Goal: Information Seeking & Learning: Learn about a topic

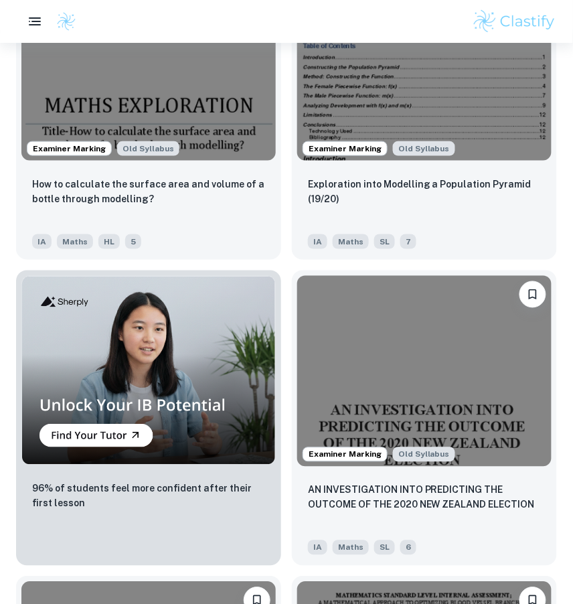
scroll to position [3737, 0]
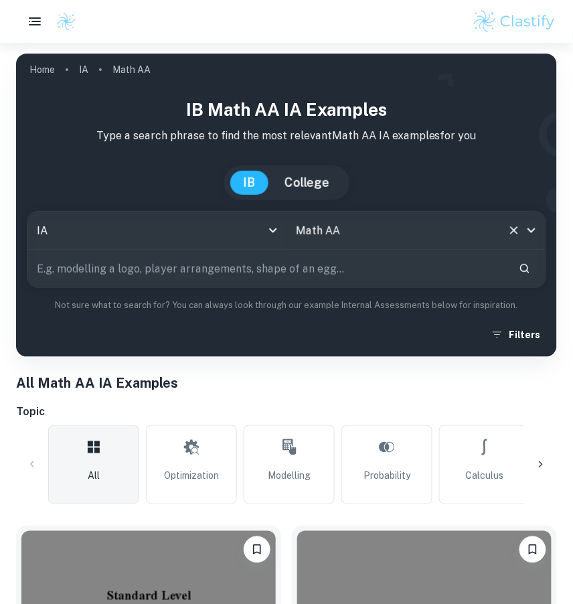
click at [435, 230] on input "Math AA" at bounding box center [398, 230] width 210 height 25
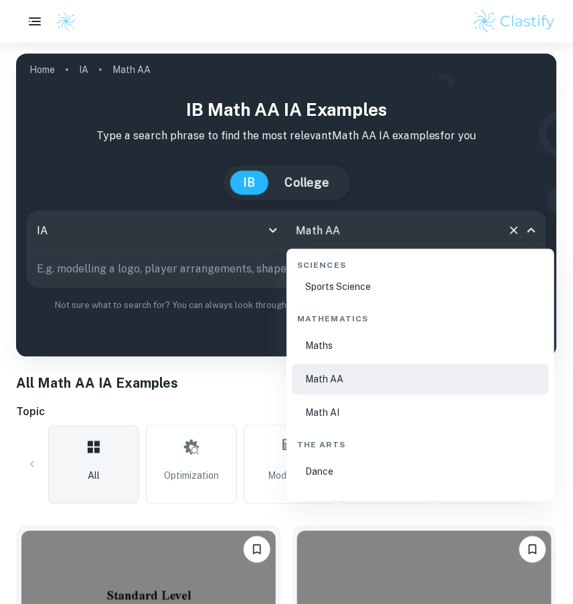
scroll to position [2282, 0]
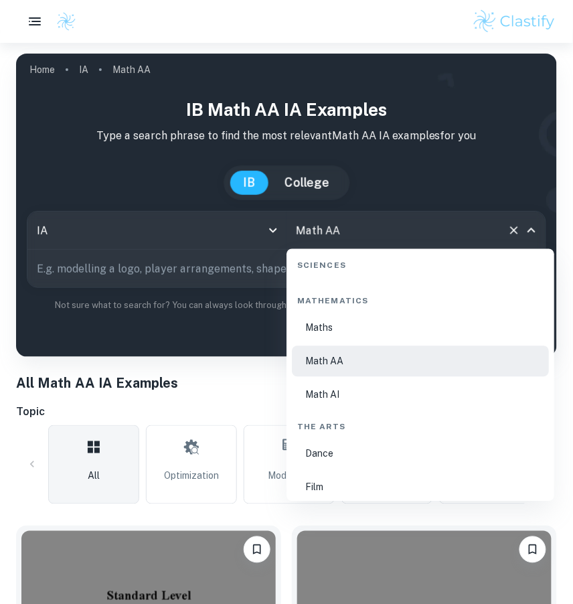
click at [326, 394] on li "Math AI" at bounding box center [420, 395] width 257 height 31
type input "Math AI"
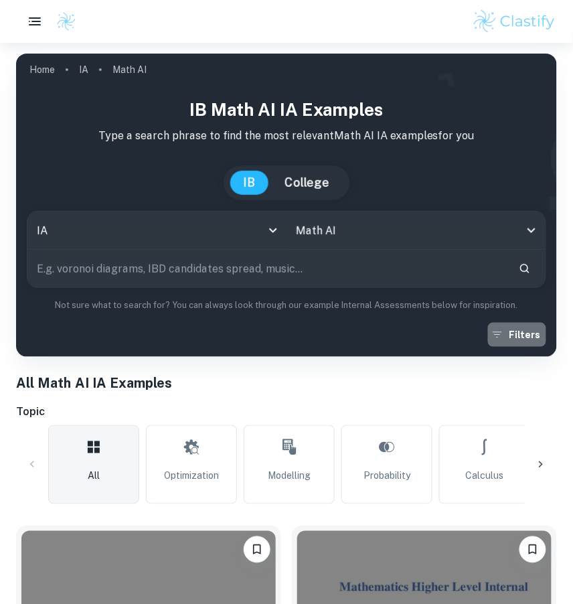
click at [537, 334] on button "Filters" at bounding box center [517, 335] width 58 height 24
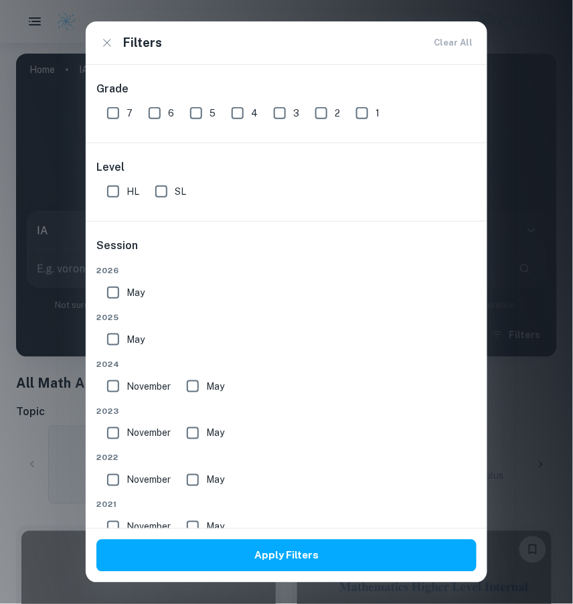
click at [113, 115] on input "7" at bounding box center [113, 113] width 27 height 27
checkbox input "true"
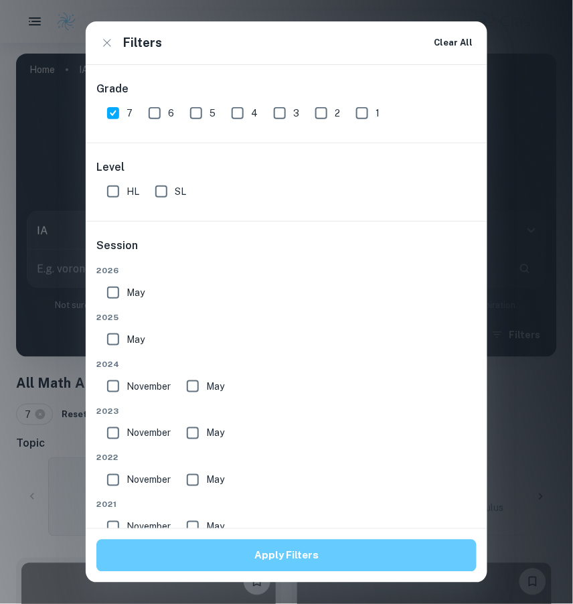
click at [205, 549] on button "Apply Filters" at bounding box center [286, 556] width 380 height 32
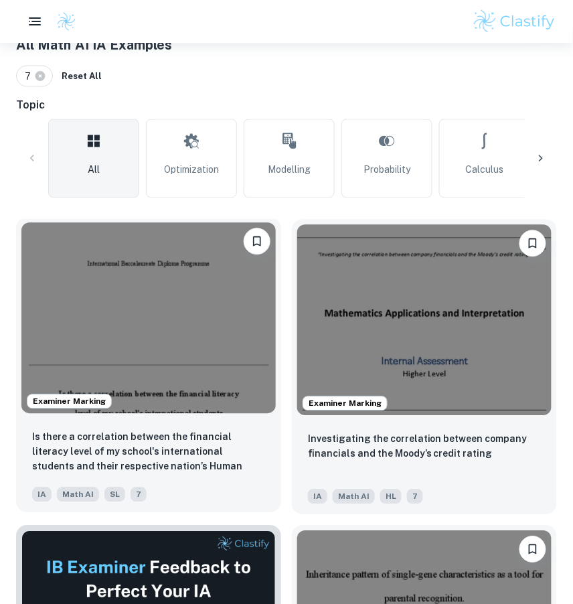
scroll to position [350, 0]
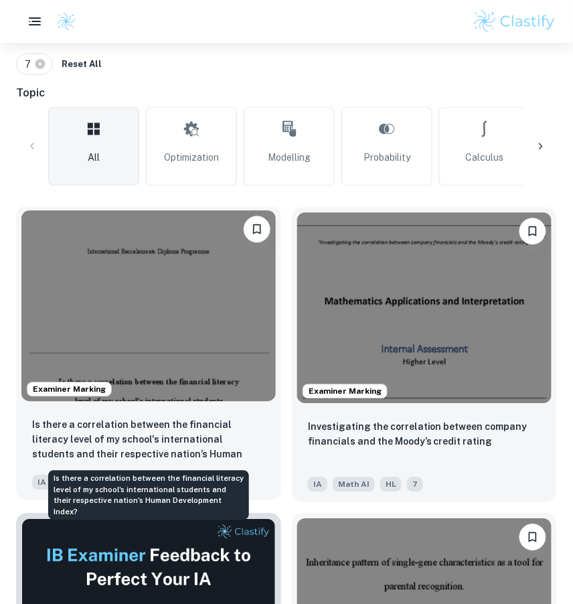
click at [200, 435] on p "Is there a correlation between the financial literacy level of my school's inte…" at bounding box center [148, 441] width 233 height 46
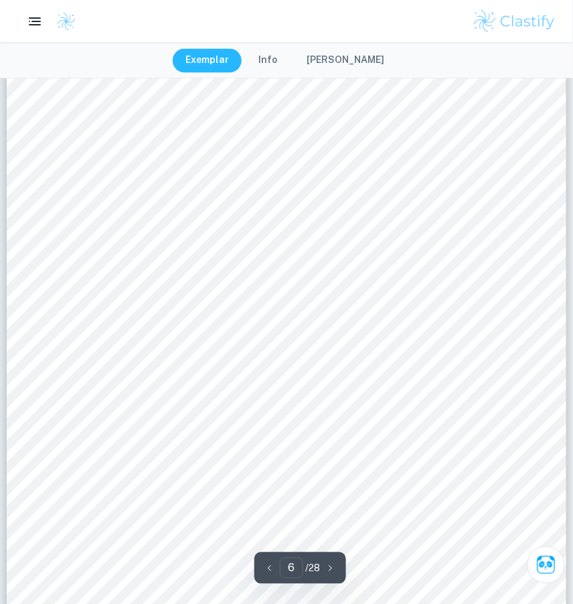
scroll to position [3856, 0]
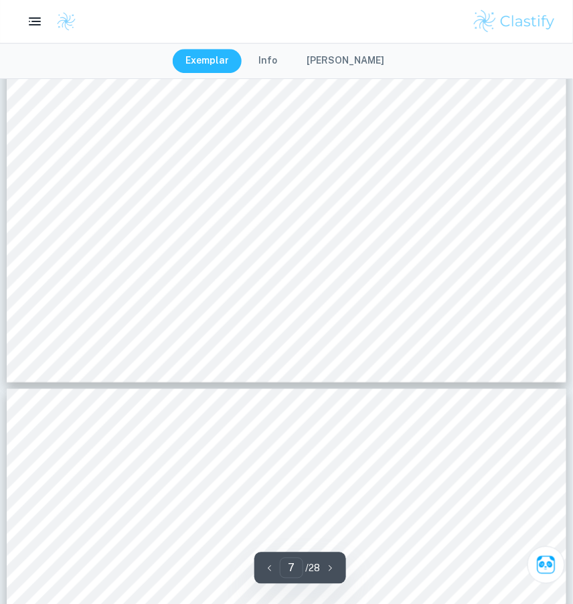
type input "8"
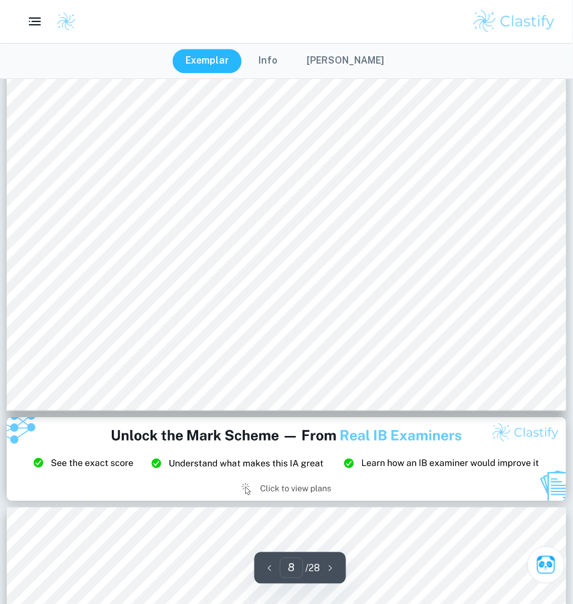
scroll to position [5769, 0]
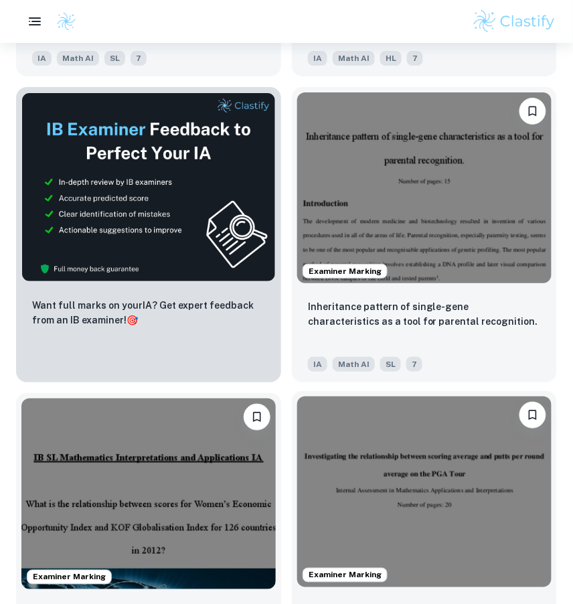
scroll to position [778, 0]
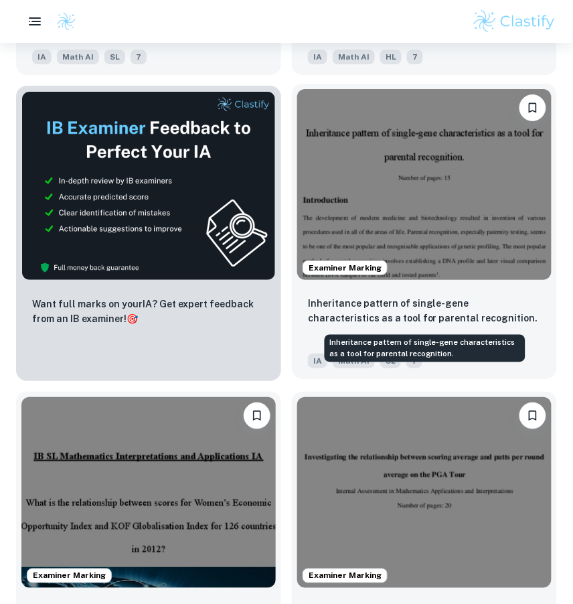
click at [390, 311] on p "Inheritance pattern of single-gene characteristics as a tool for parental recog…" at bounding box center [424, 310] width 233 height 29
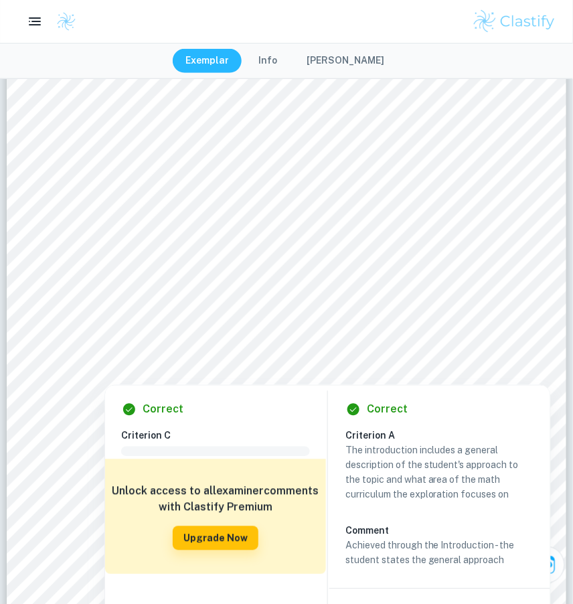
scroll to position [177, 0]
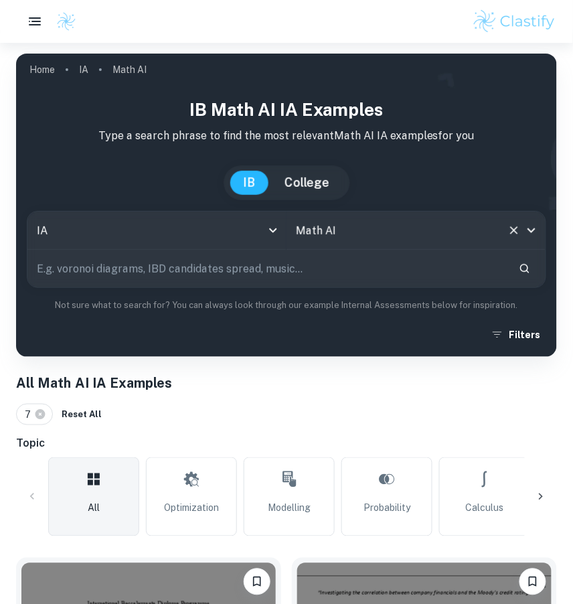
click at [390, 228] on input "Math AI" at bounding box center [398, 230] width 210 height 25
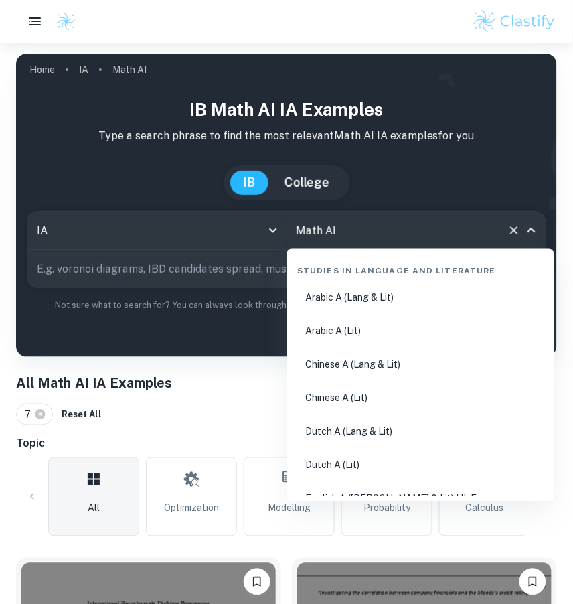
scroll to position [2195, 0]
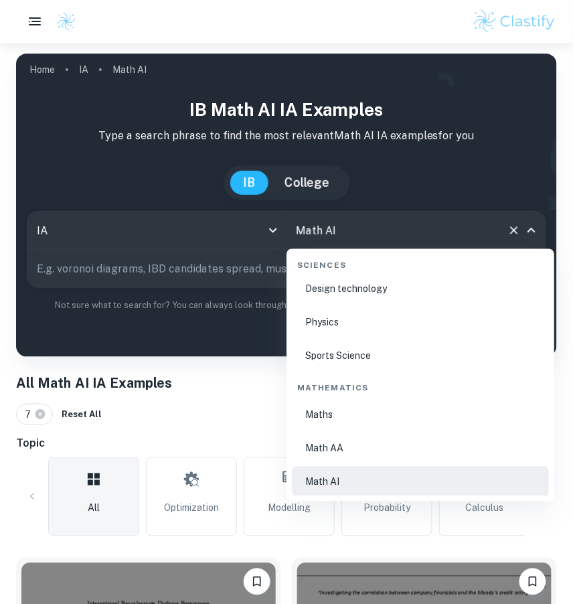
click at [368, 442] on li "Math AA" at bounding box center [420, 448] width 257 height 31
type input "Math AA"
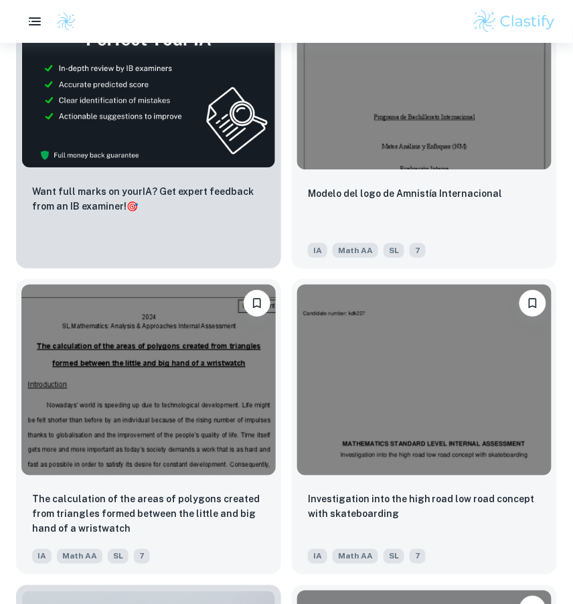
scroll to position [3343, 0]
